Goal: Transaction & Acquisition: Purchase product/service

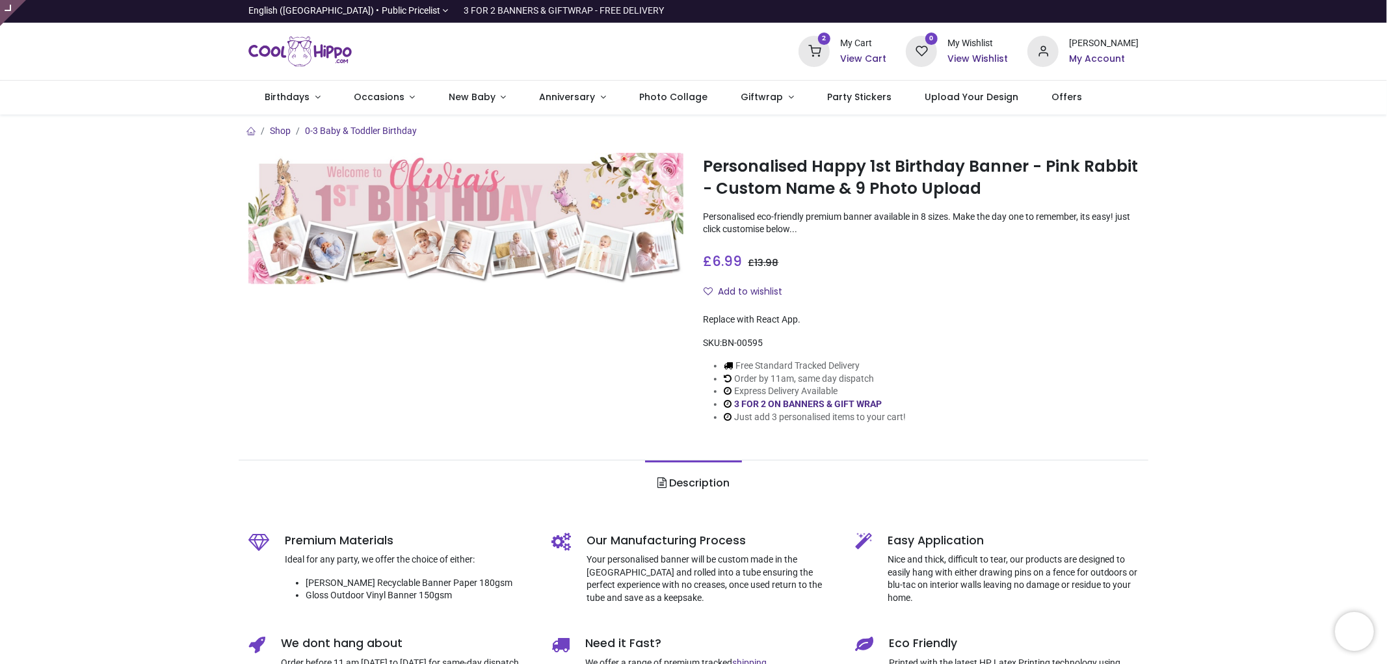
type input "**********"
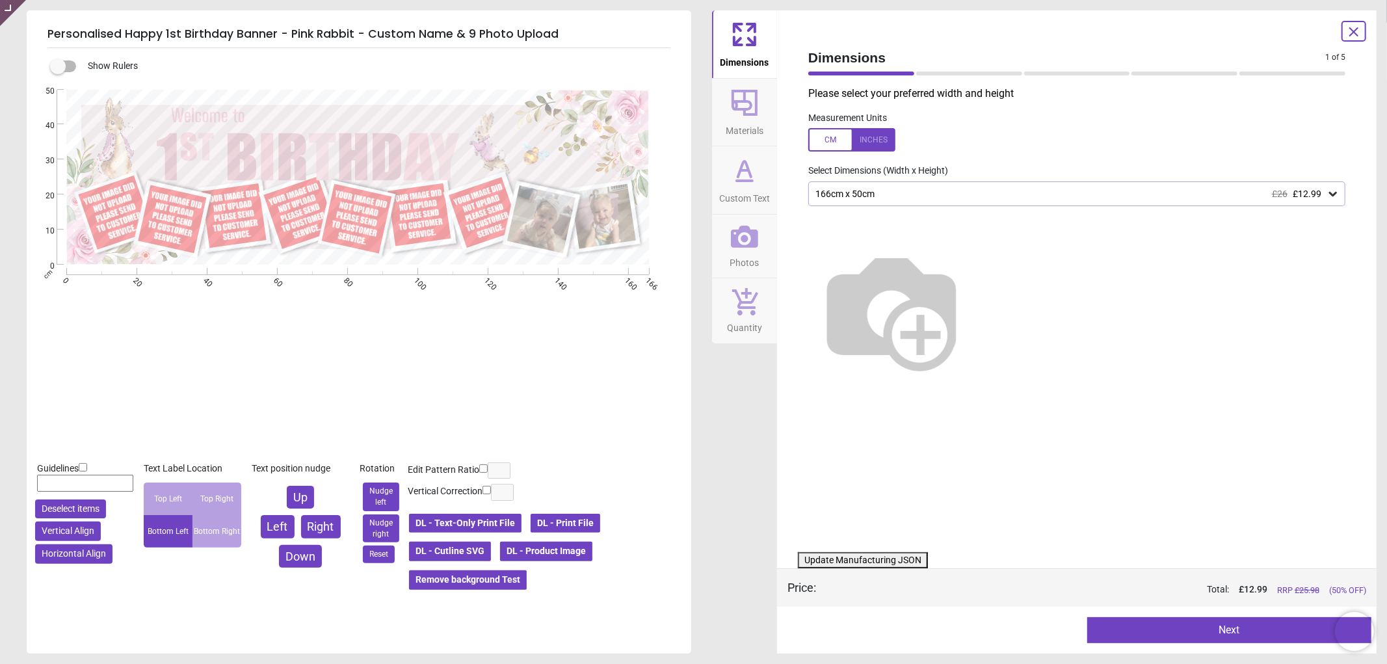
click at [771, 244] on button "Photos" at bounding box center [744, 247] width 65 height 64
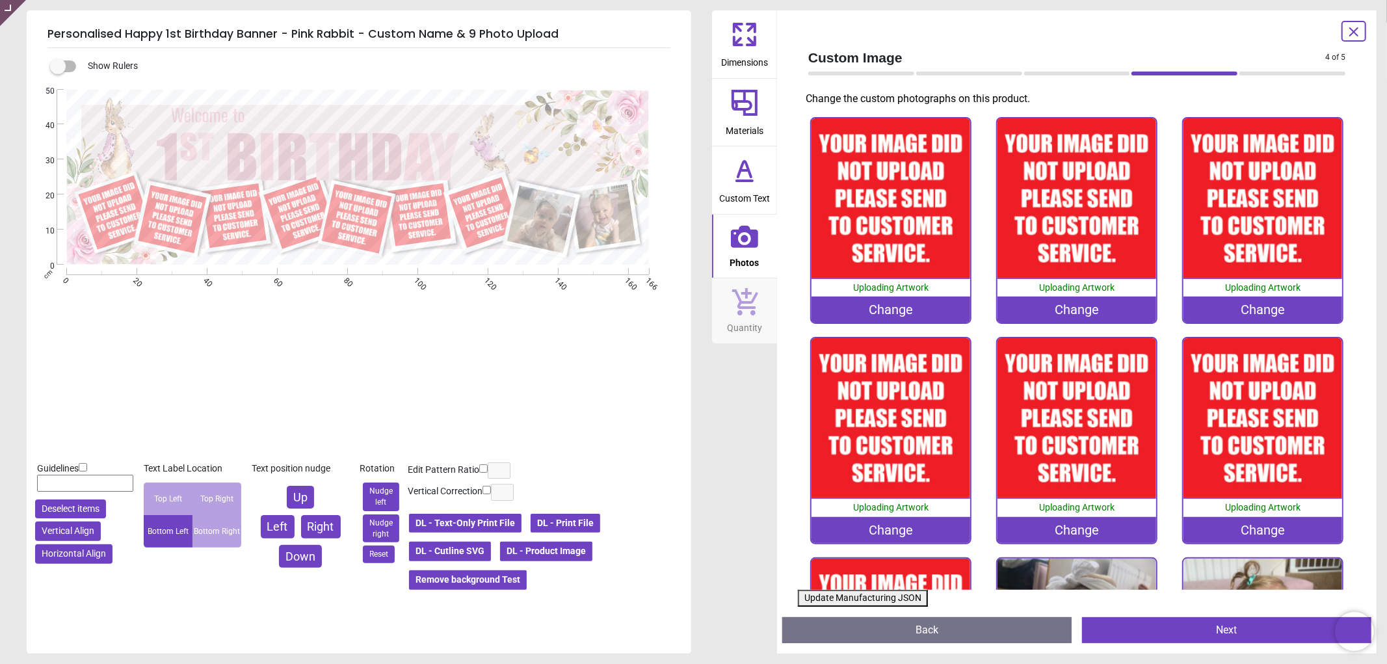
click at [1050, 524] on div "Change" at bounding box center [1077, 530] width 159 height 26
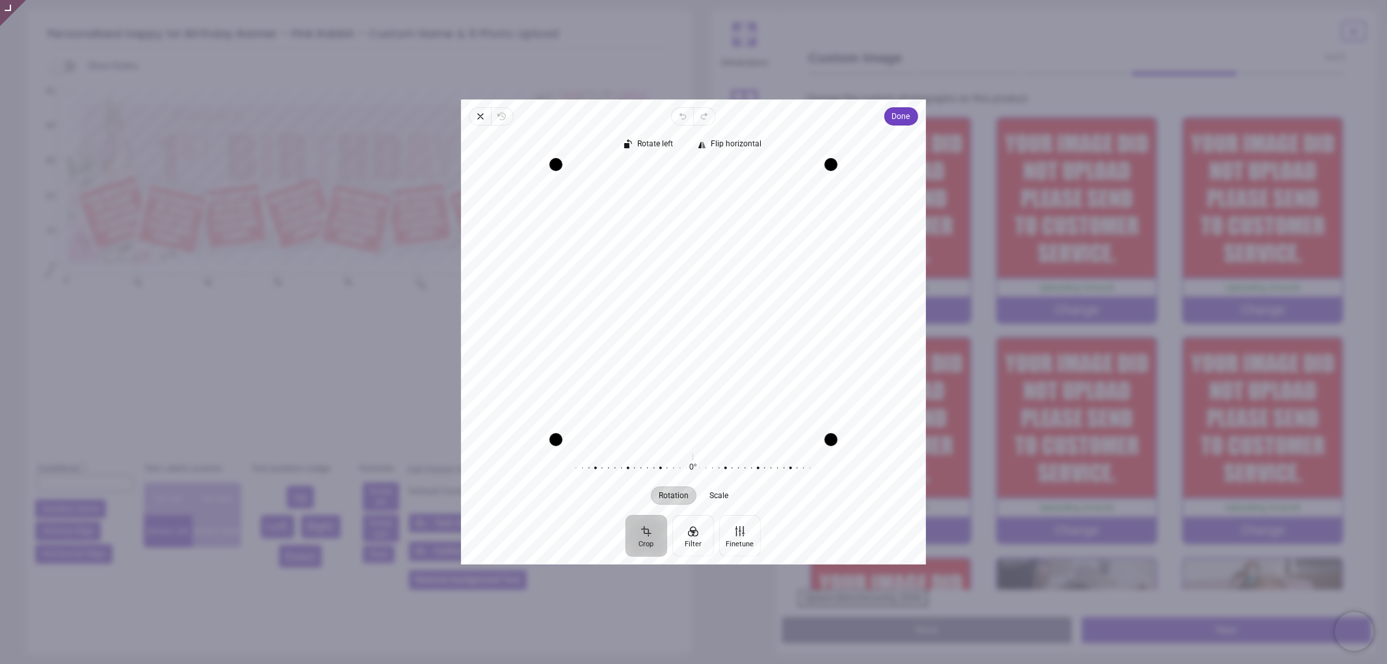
drag, startPoint x: 712, startPoint y: 315, endPoint x: 713, endPoint y: 354, distance: 39.0
click at [713, 354] on div "Recenter" at bounding box center [693, 302] width 444 height 275
click at [899, 115] on span "Done" at bounding box center [901, 117] width 18 height 16
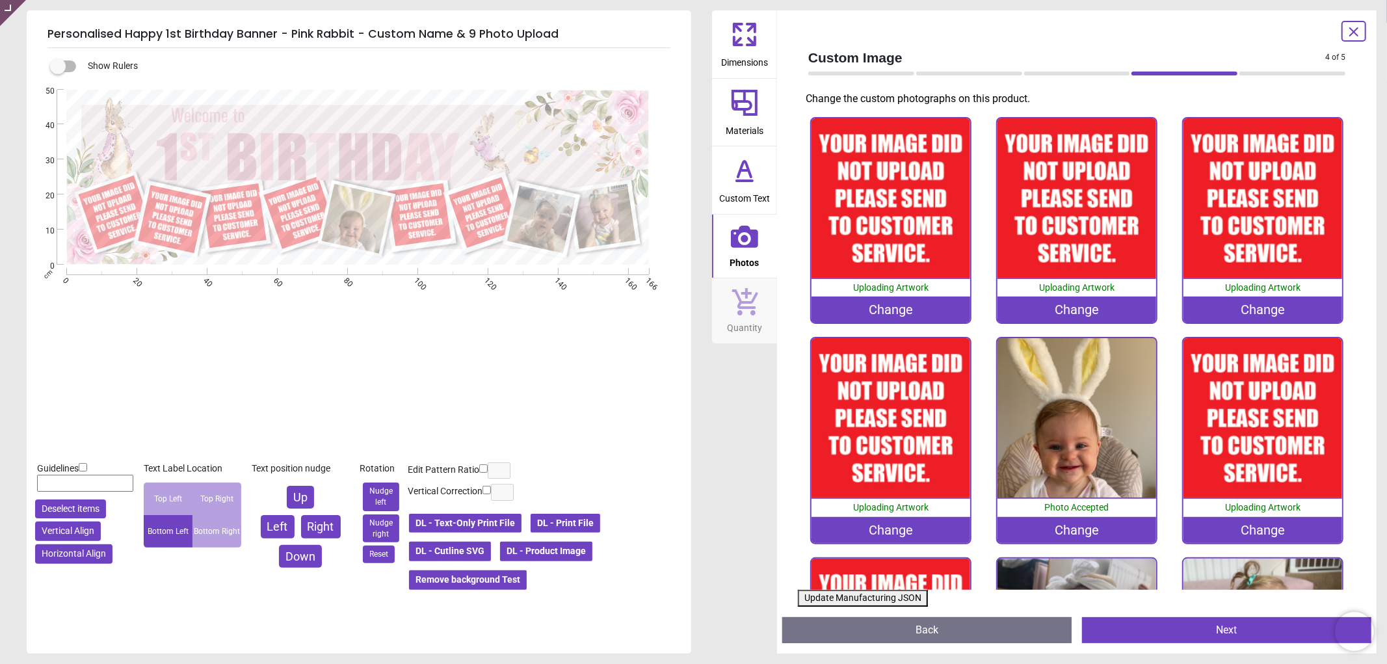
click at [896, 302] on div "Change" at bounding box center [891, 310] width 159 height 26
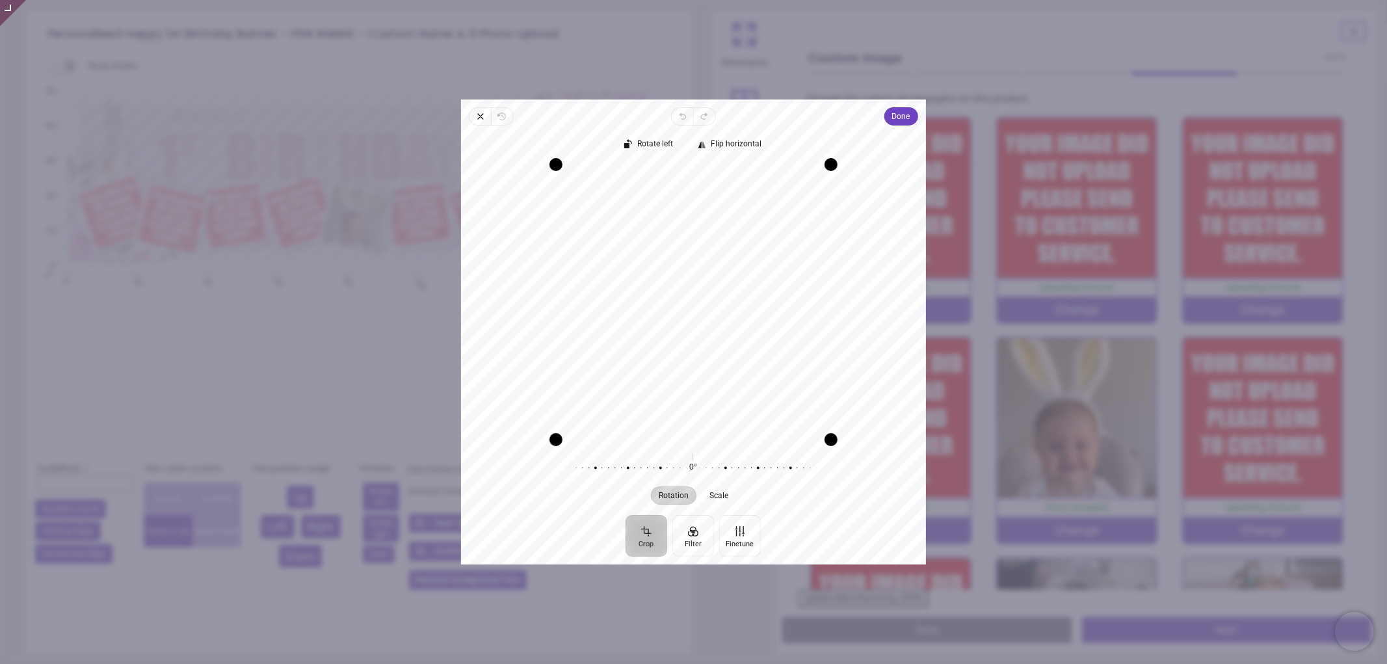
drag, startPoint x: 737, startPoint y: 328, endPoint x: 726, endPoint y: 382, distance: 55.2
click at [726, 382] on div "Recenter" at bounding box center [693, 302] width 444 height 275
click at [903, 113] on span "Done" at bounding box center [901, 117] width 18 height 16
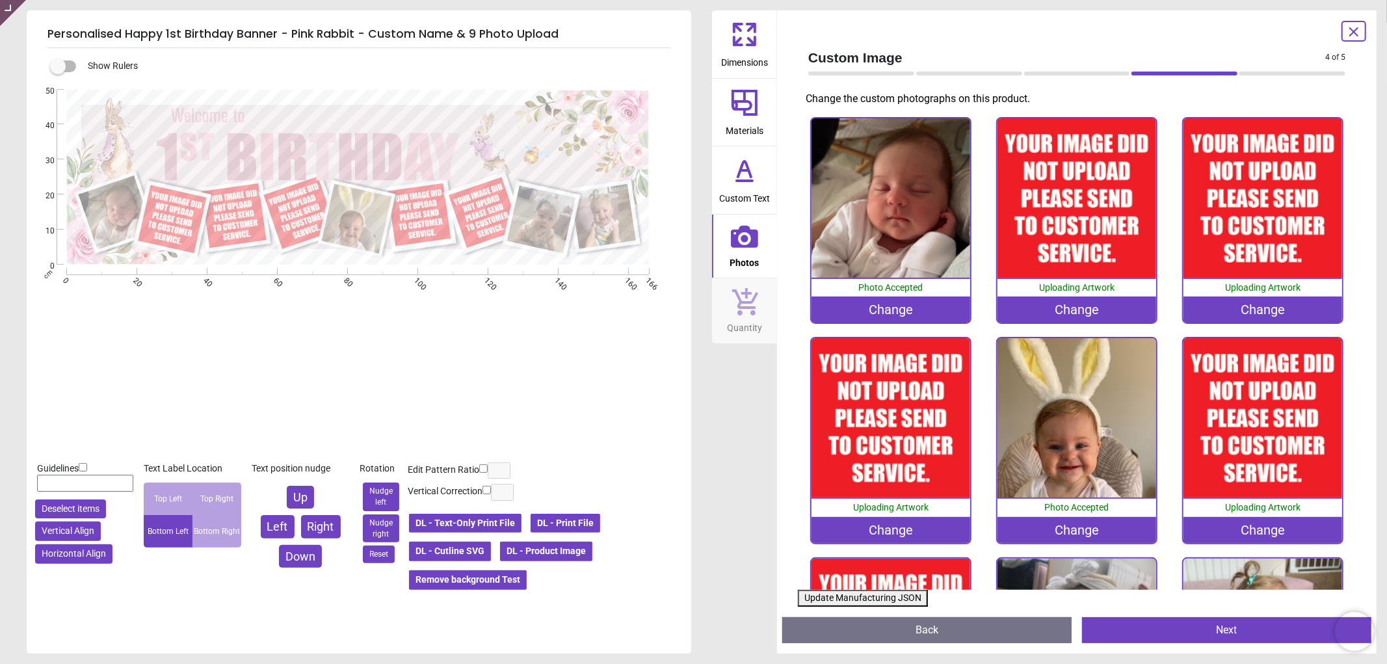
click at [1055, 307] on div "Change" at bounding box center [1077, 310] width 159 height 26
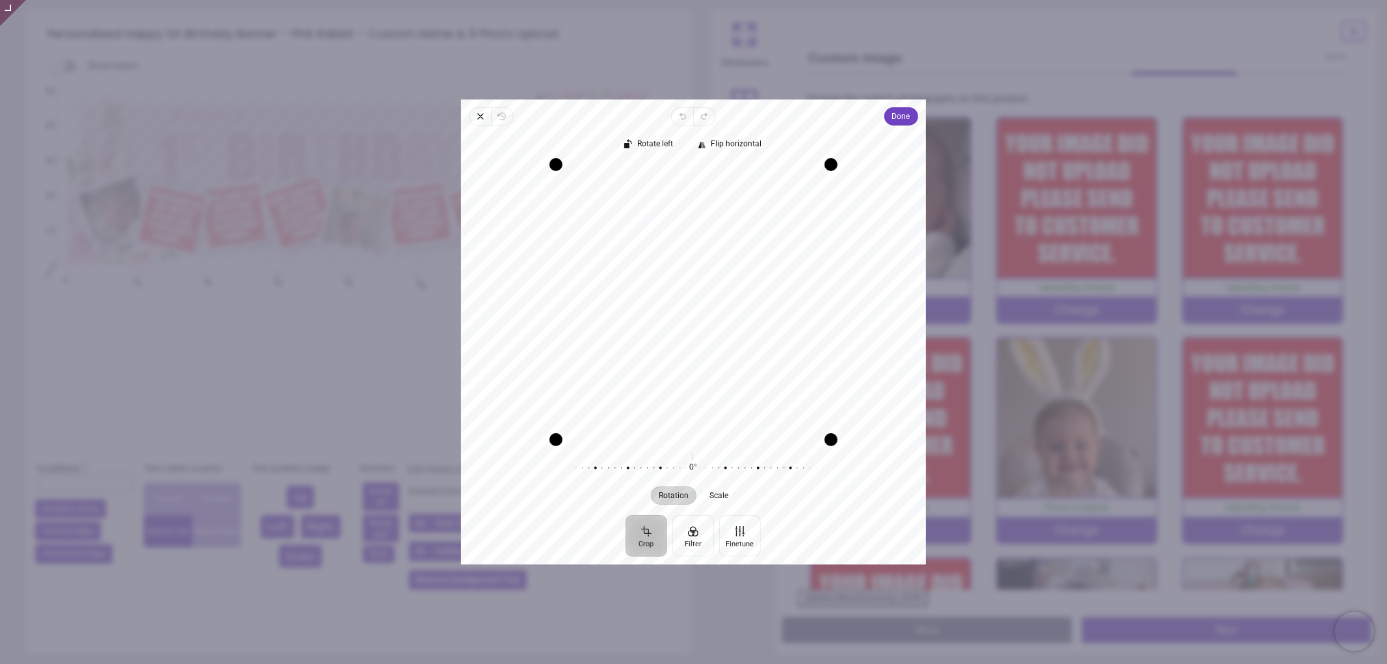
drag, startPoint x: 720, startPoint y: 297, endPoint x: 710, endPoint y: 341, distance: 45.9
click at [710, 341] on div "Recenter" at bounding box center [693, 302] width 444 height 275
click at [902, 116] on span "Done" at bounding box center [901, 117] width 18 height 16
